Goal: Task Accomplishment & Management: Use online tool/utility

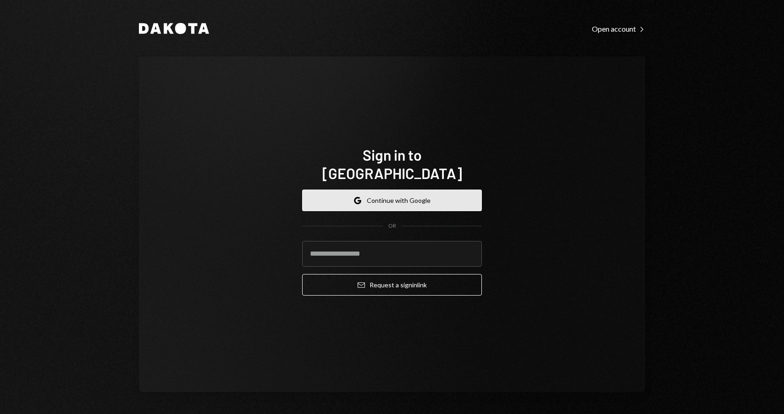
click at [402, 195] on button "Google Continue with Google" at bounding box center [392, 200] width 180 height 22
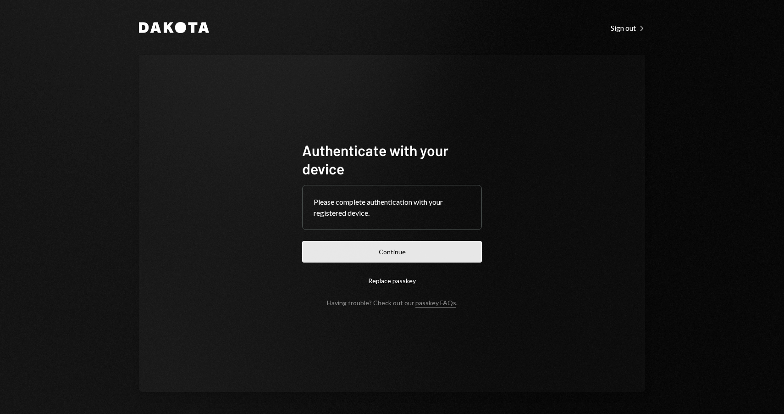
click at [401, 249] on button "Continue" at bounding box center [392, 252] width 180 height 22
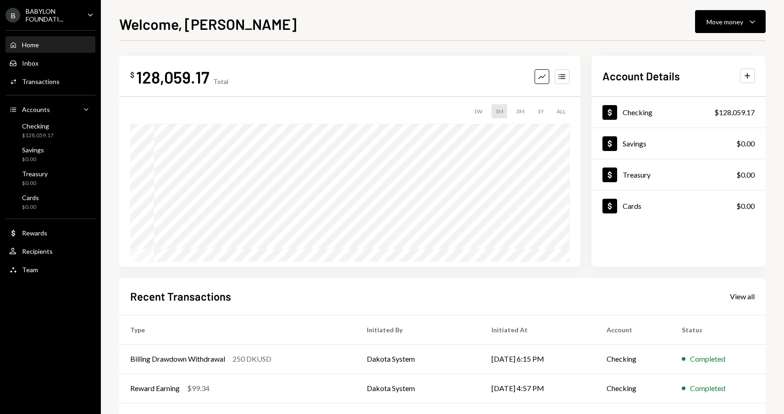
click at [89, 12] on icon "Caret Down" at bounding box center [90, 15] width 10 height 10
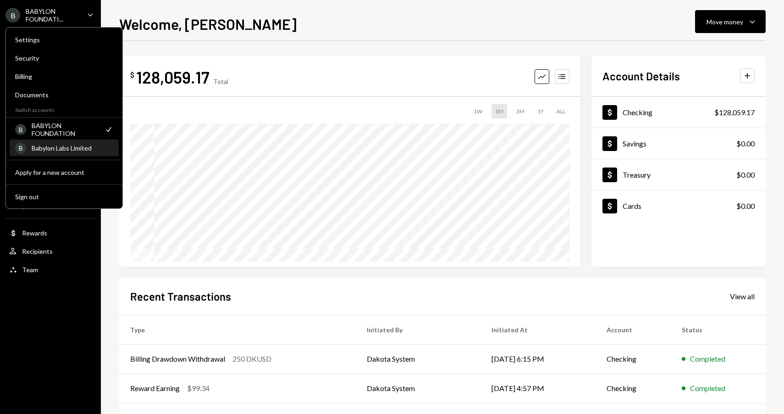
click at [62, 147] on div "Babylon Labs Limited" at bounding box center [73, 148] width 82 height 8
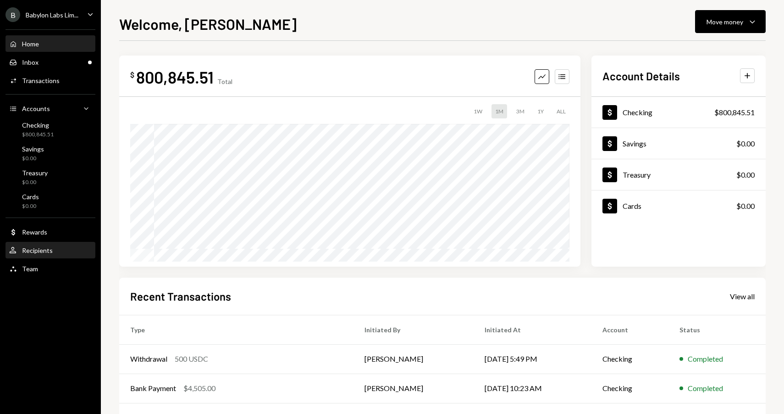
click at [54, 250] on div "User Recipients" at bounding box center [50, 250] width 83 height 8
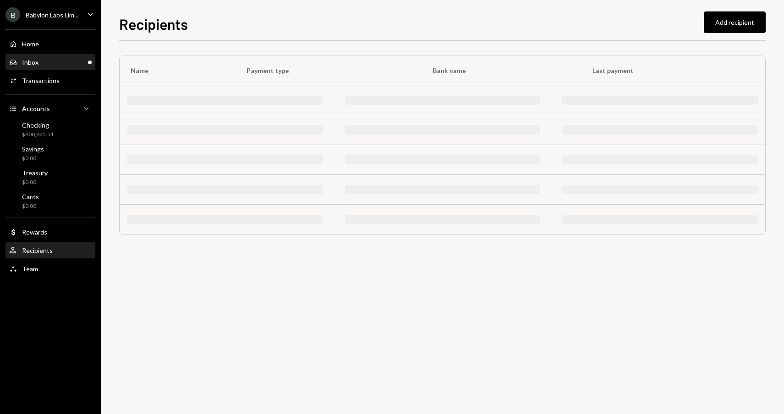
click at [56, 64] on div "Inbox Inbox" at bounding box center [50, 62] width 83 height 8
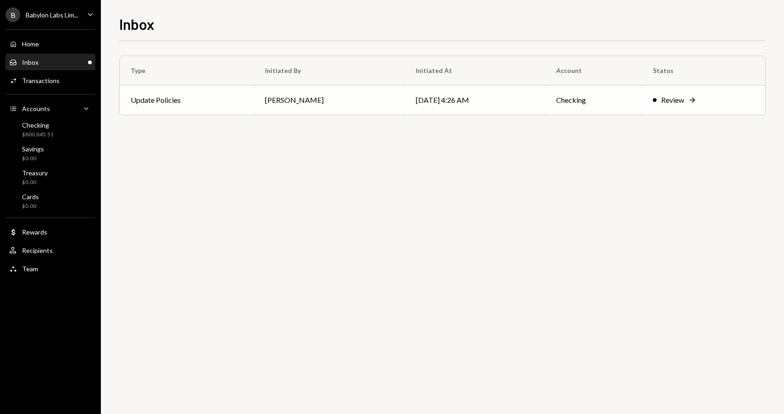
click at [208, 105] on td "Update Policies" at bounding box center [187, 99] width 134 height 29
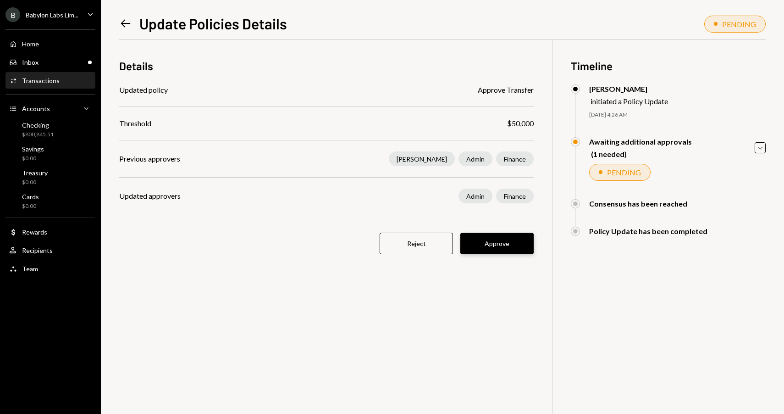
click at [504, 246] on button "Approve" at bounding box center [496, 244] width 73 height 22
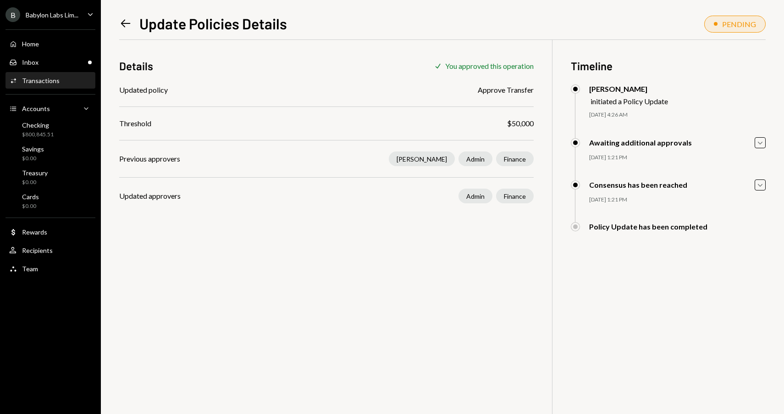
click at [124, 26] on icon at bounding box center [126, 24] width 10 height 8
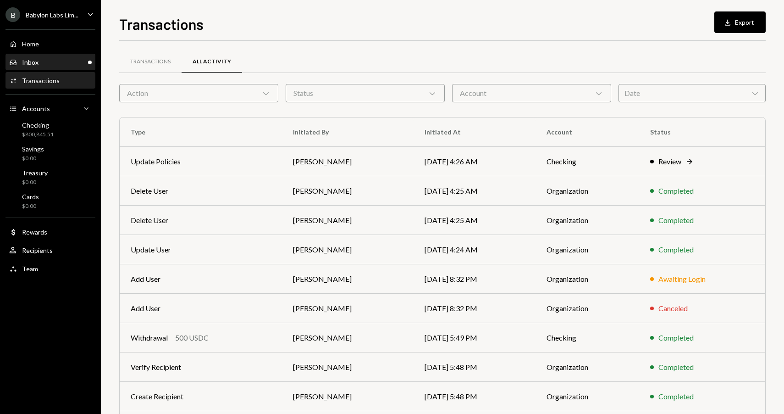
click at [67, 61] on div "Inbox Inbox" at bounding box center [50, 62] width 83 height 8
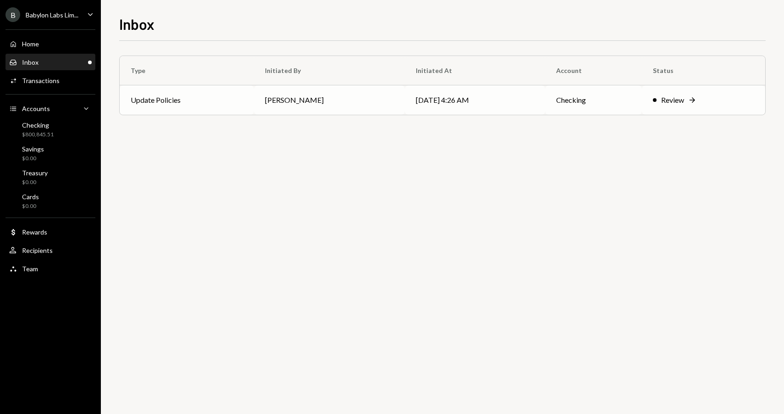
click at [227, 104] on td "Update Policies" at bounding box center [187, 99] width 134 height 29
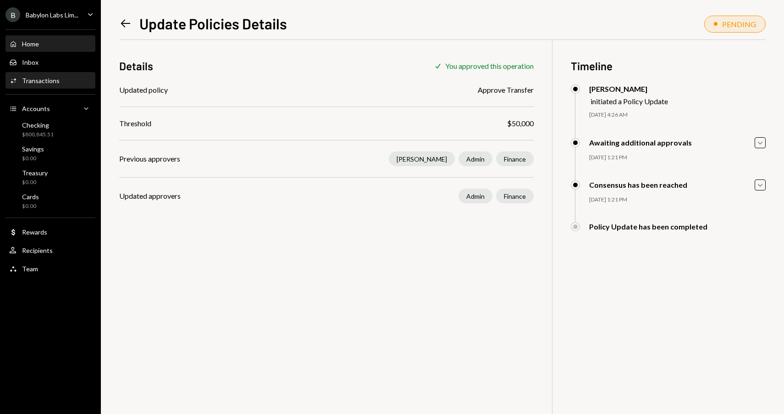
click at [46, 41] on div "Home Home" at bounding box center [50, 44] width 83 height 8
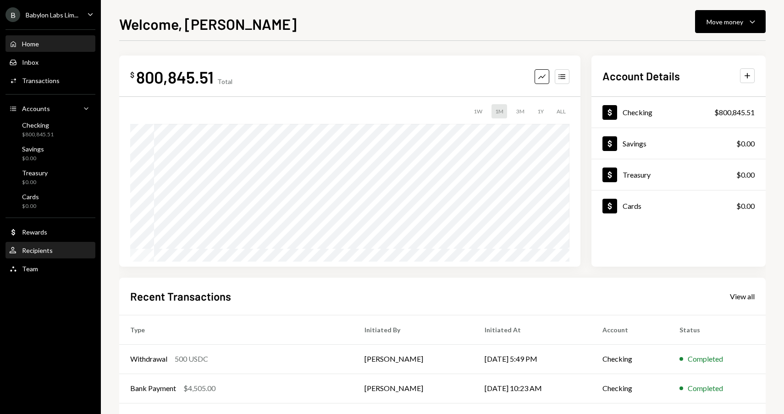
click at [48, 256] on div "User Recipients" at bounding box center [50, 251] width 83 height 16
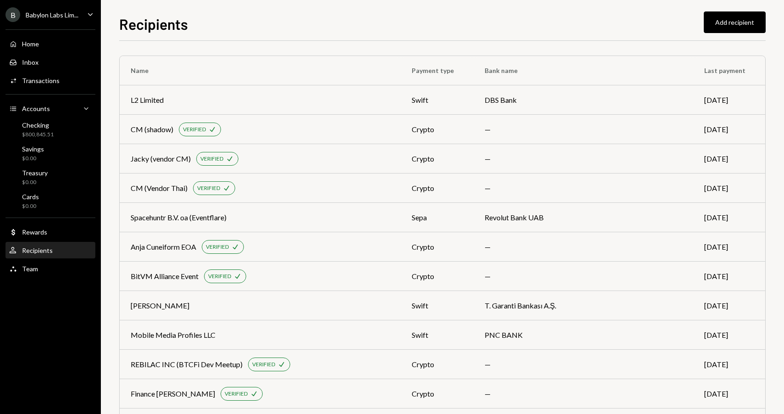
scroll to position [342, 0]
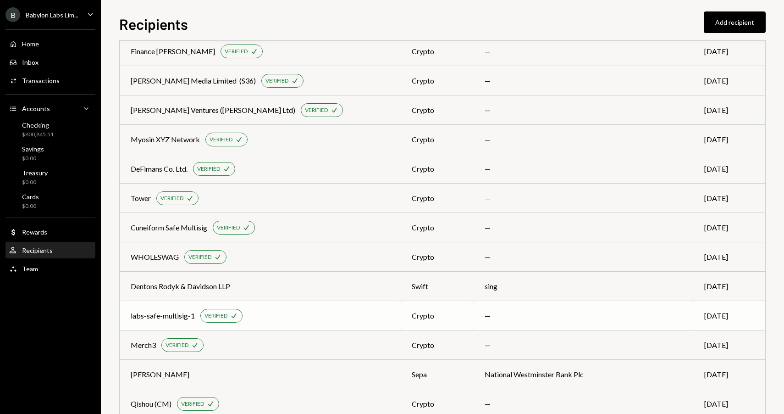
click at [276, 313] on div "labs-safe-multisig-1 VERIFIED Check" at bounding box center [260, 316] width 259 height 14
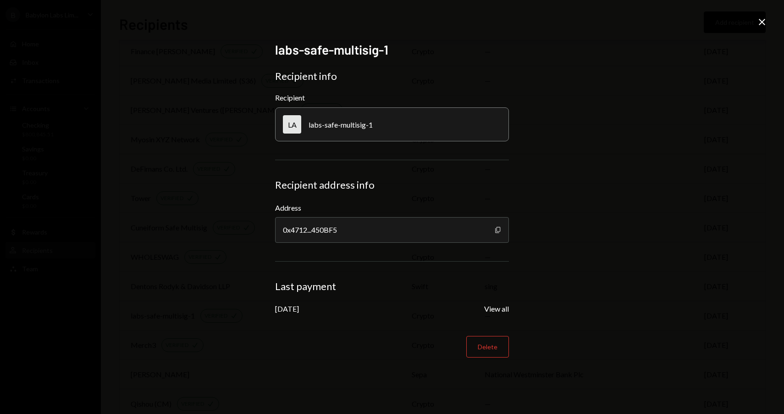
click at [494, 228] on icon "Copy" at bounding box center [497, 229] width 7 height 7
click at [762, 21] on icon "Close" at bounding box center [762, 22] width 11 height 11
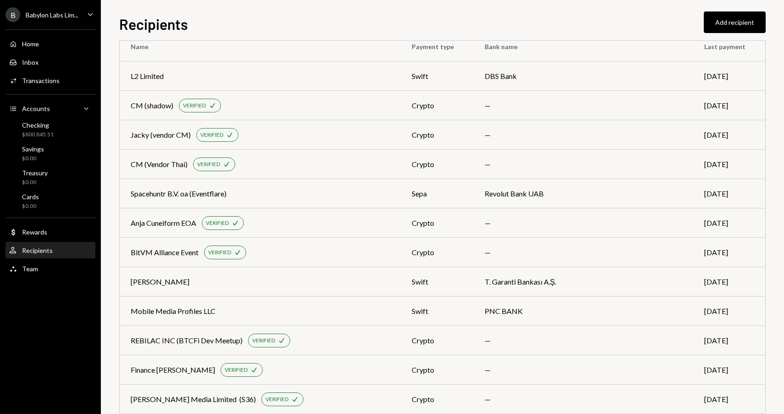
scroll to position [0, 0]
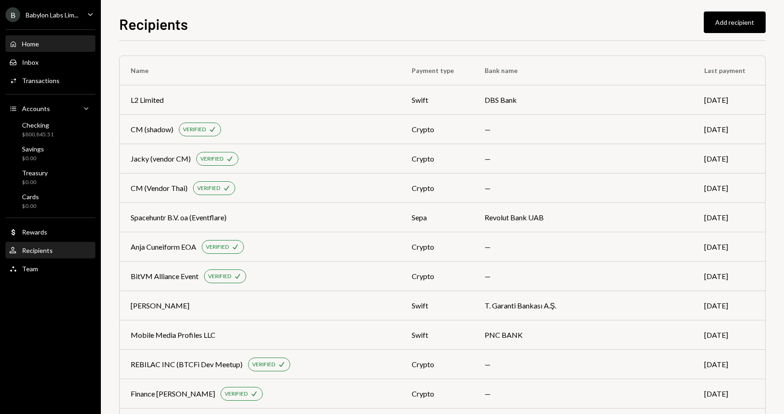
click at [28, 43] on div "Home" at bounding box center [30, 44] width 17 height 8
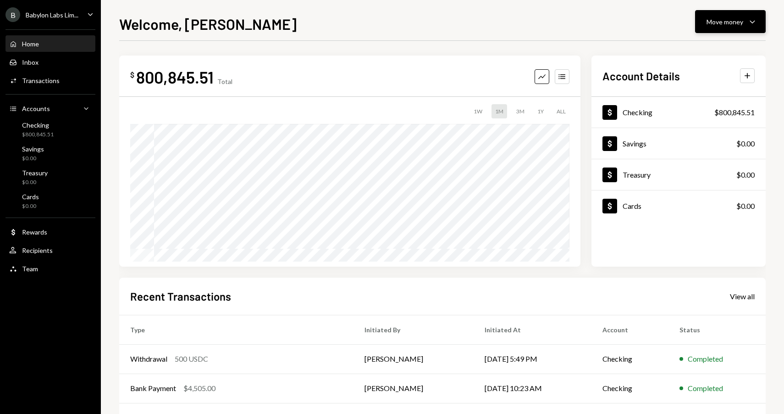
click at [714, 29] on button "Move money Caret Down" at bounding box center [730, 21] width 71 height 23
click at [712, 49] on div "Send" at bounding box center [723, 49] width 67 height 10
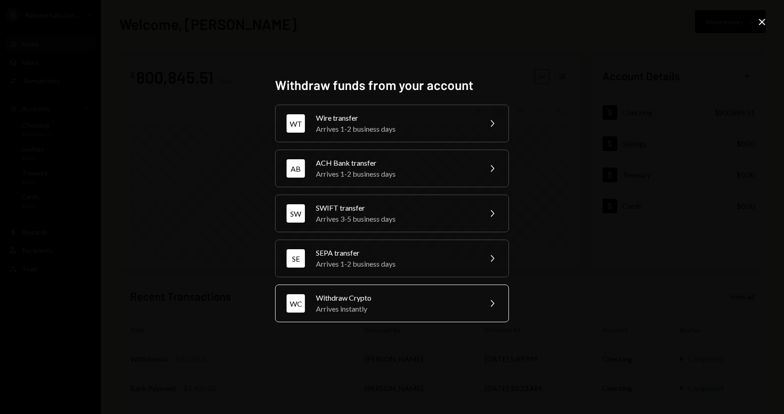
click at [373, 305] on div "Arrives instantly" at bounding box center [396, 308] width 160 height 11
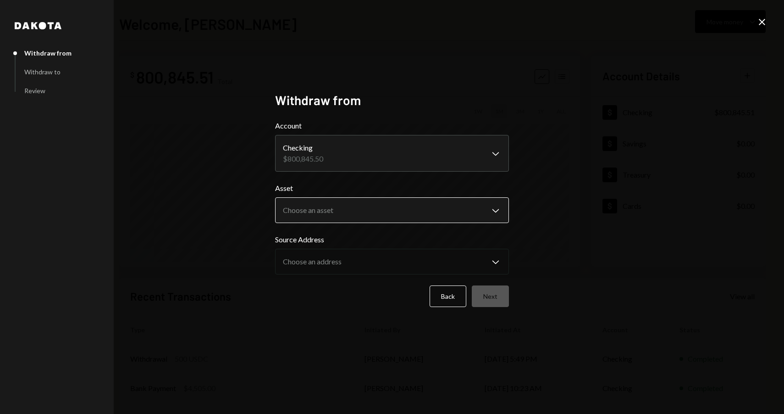
click at [339, 214] on body "**********" at bounding box center [392, 207] width 784 height 414
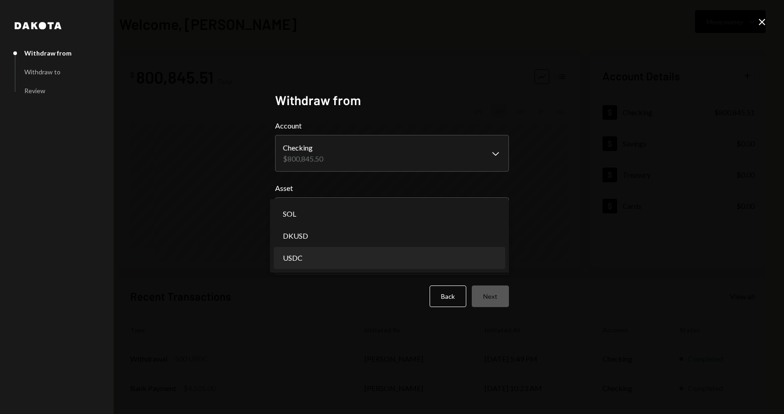
select select "****"
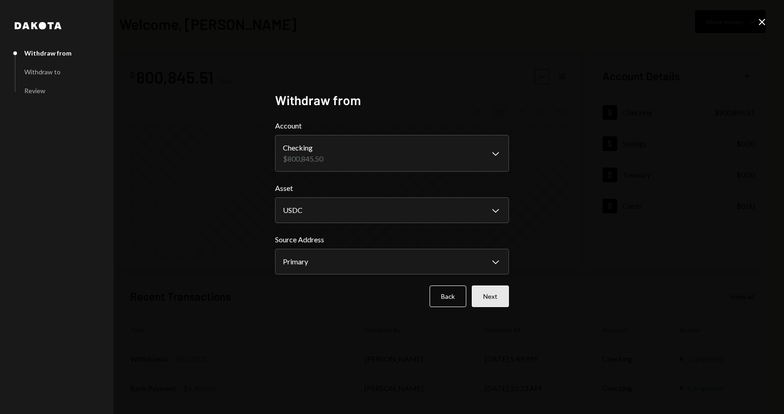
click at [496, 296] on button "Next" at bounding box center [490, 296] width 37 height 22
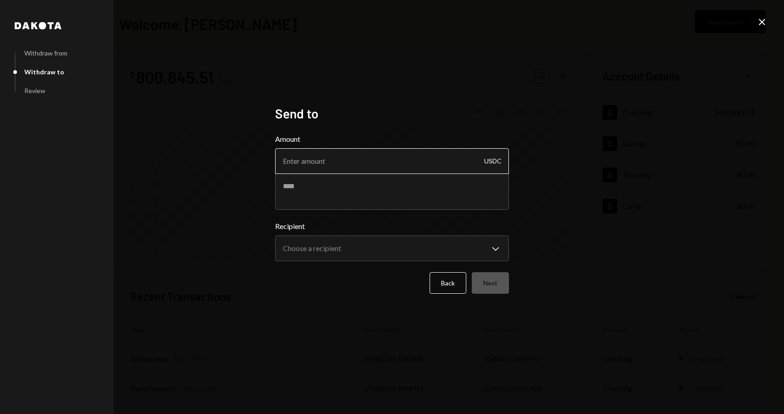
click at [353, 162] on input "Amount" at bounding box center [392, 161] width 234 height 26
type input "50000"
click at [339, 199] on textarea at bounding box center [392, 191] width 234 height 37
type textarea "**********"
click at [346, 250] on body "**********" at bounding box center [392, 207] width 784 height 414
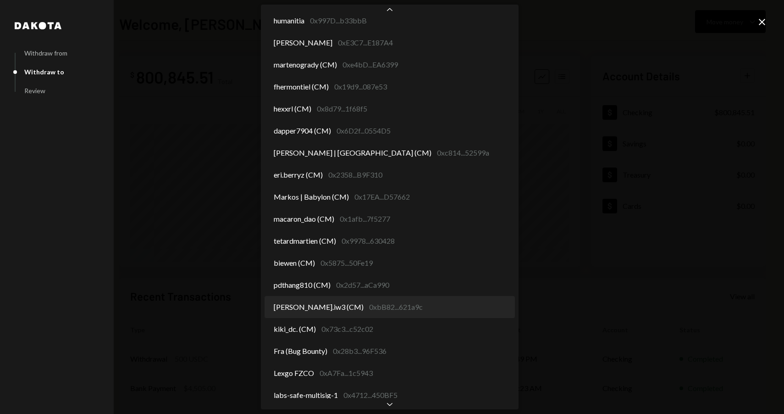
scroll to position [1198, 0]
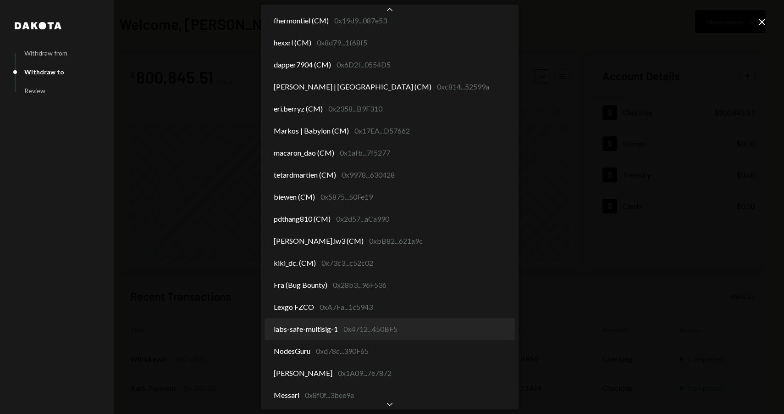
select select "**********"
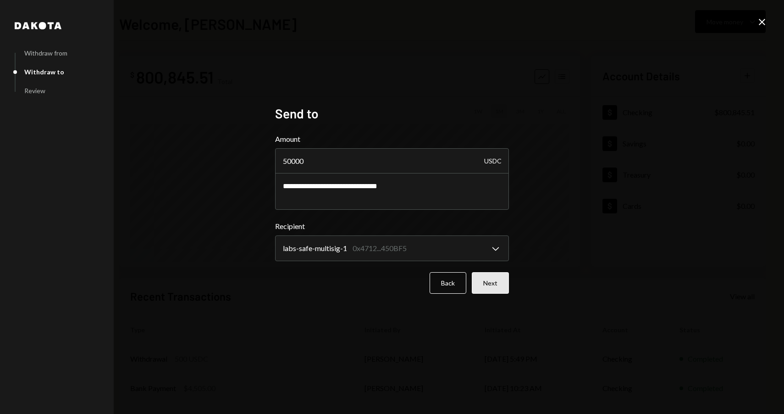
click at [490, 282] on button "Next" at bounding box center [490, 283] width 37 height 22
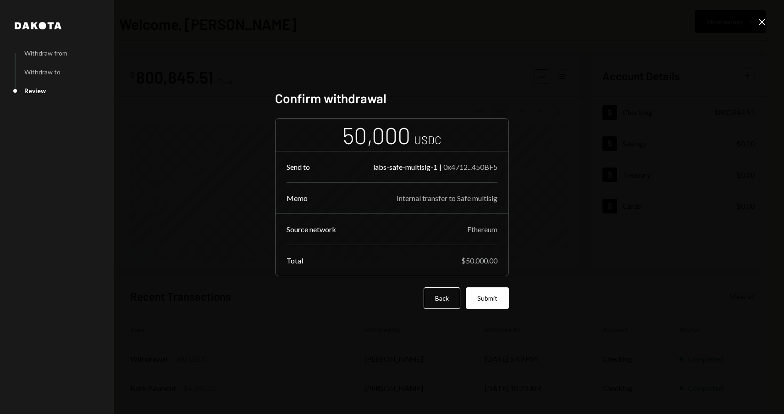
click at [471, 167] on div "0x4712...450BF5" at bounding box center [470, 166] width 54 height 9
click at [483, 301] on button "Submit" at bounding box center [487, 298] width 43 height 22
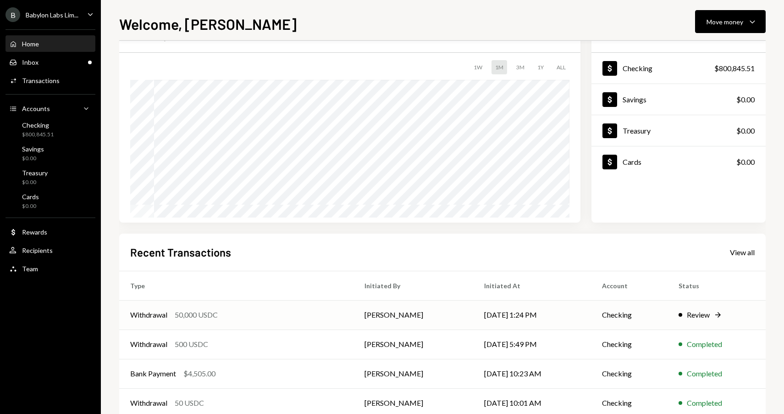
scroll to position [53, 0]
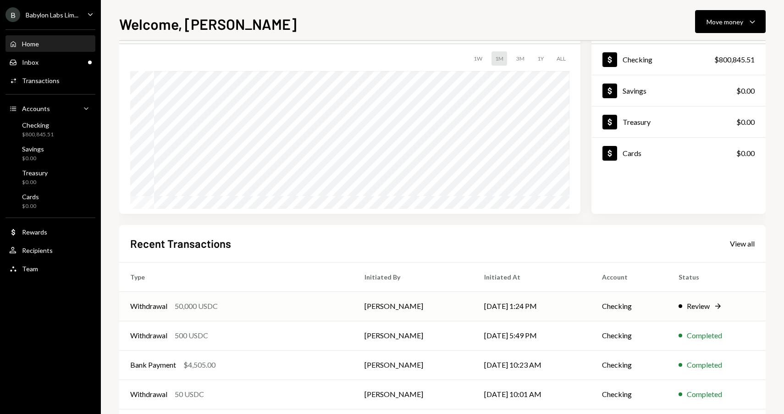
click at [260, 305] on div "Withdrawal 50,000 USDC" at bounding box center [236, 305] width 212 height 11
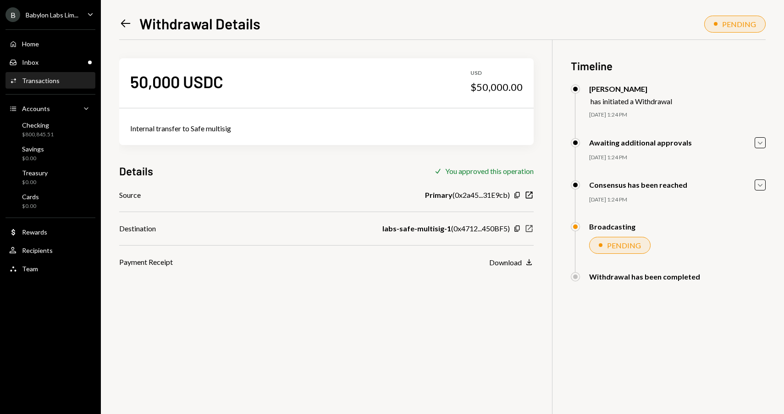
click at [529, 228] on icon "New Window" at bounding box center [529, 228] width 9 height 9
